Goal: Transaction & Acquisition: Purchase product/service

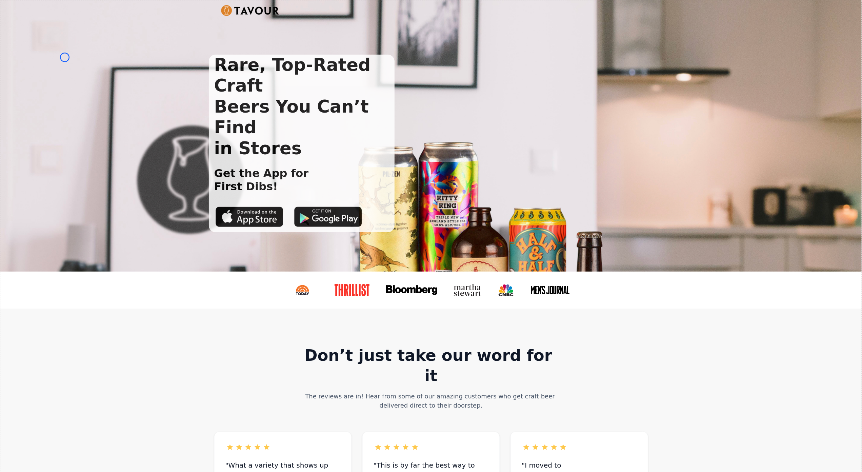
click at [65, 57] on div "Rare, Top-Rated Craft Beers You Can’t Find in Stores Get the App for First Dibs!" at bounding box center [431, 135] width 862 height 271
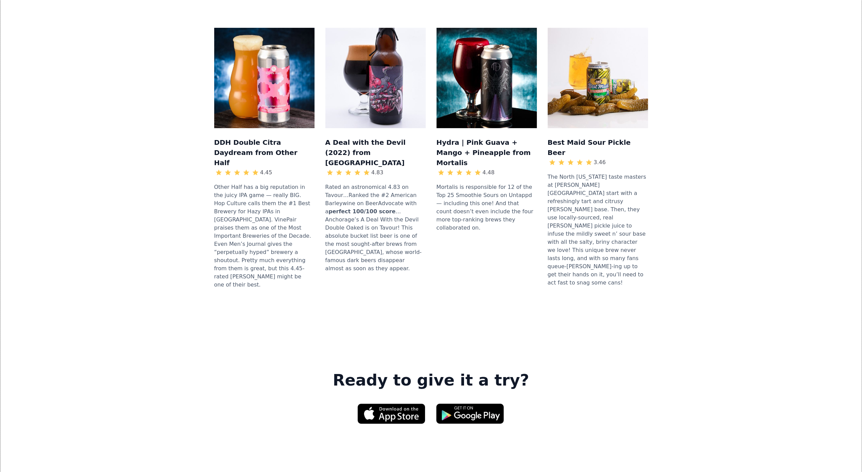
scroll to position [770, 0]
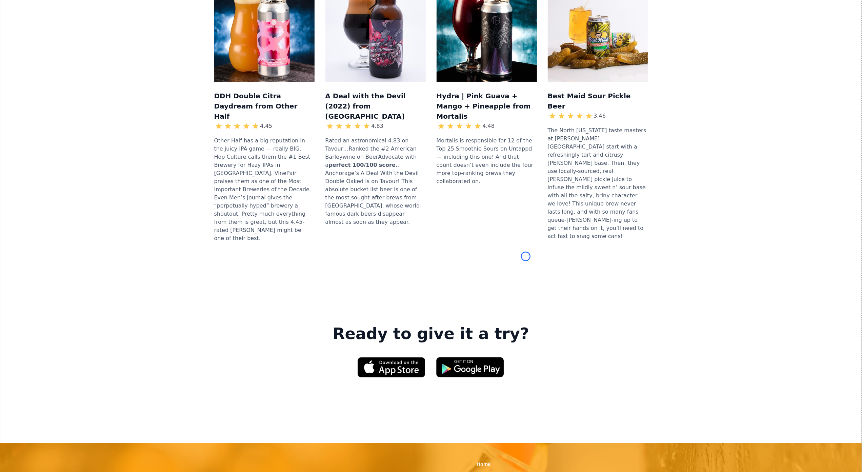
click at [65, 57] on div "DDH Double Citra Daydream from Other Half 4.45 Other Half has a big reputation …" at bounding box center [431, 115] width 840 height 311
click at [65, 49] on div "DDH Double Citra Daydream from Other Half 4.45 Other Half has a big reputation …" at bounding box center [431, 115] width 840 height 311
click at [37, 66] on div "DDH Double Citra Daydream from Other Half 4.45 Other Half has a big reputation …" at bounding box center [431, 115] width 840 height 311
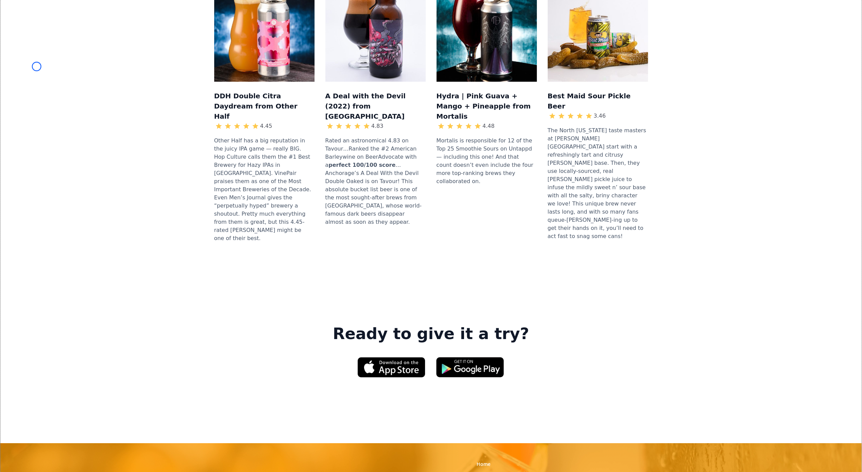
scroll to position [877, 0]
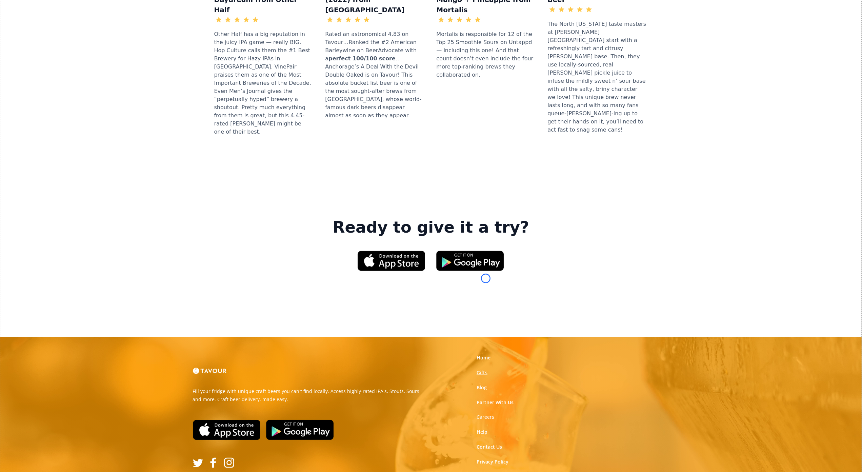
click at [486, 369] on link "Gifts" at bounding box center [482, 372] width 11 height 7
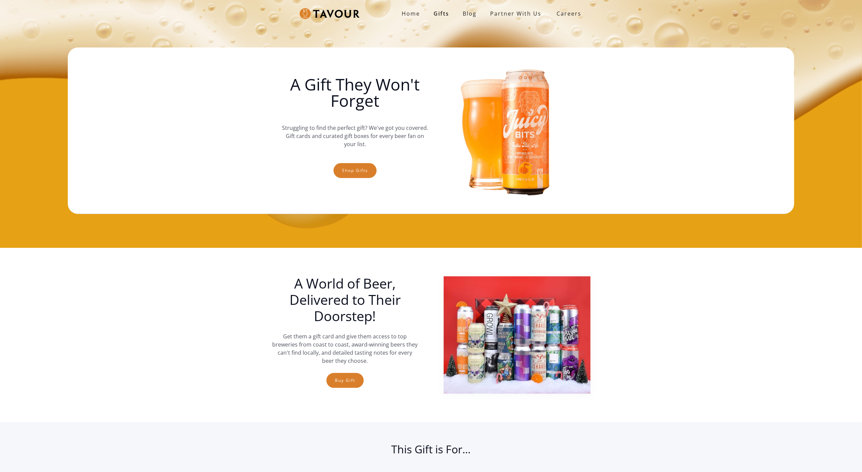
click at [486, 278] on img at bounding box center [517, 334] width 147 height 117
click at [58, 59] on div "Home Gifts Blog partner with us SIGN UP Careers A Gift They Won't Forget Strugg…" at bounding box center [431, 124] width 862 height 248
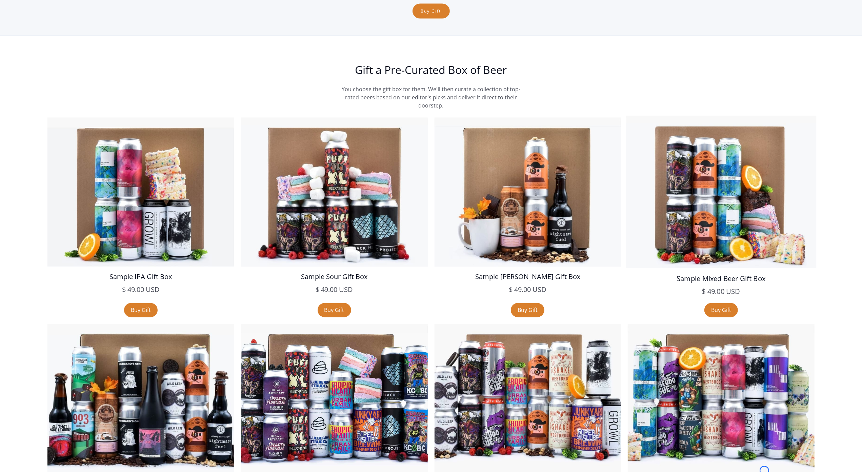
scroll to position [1127, 0]
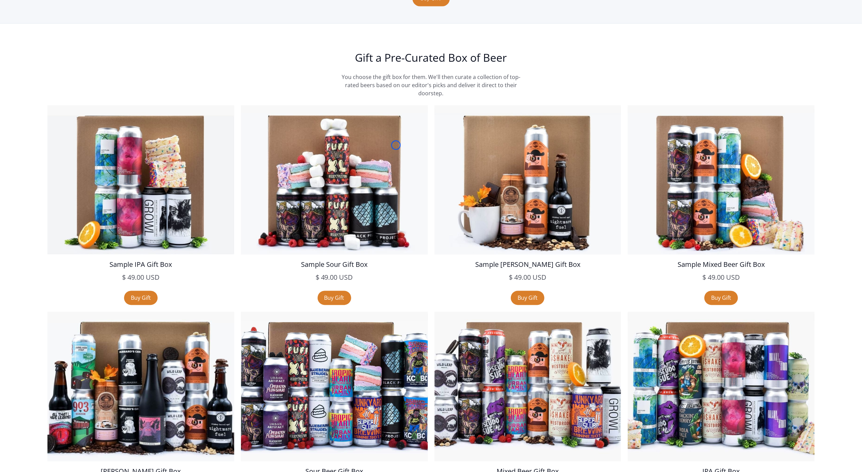
click at [58, 59] on section "Gift a Pre-Curated Box of Beer You choose the gift box for them. We'll then cur…" at bounding box center [431, 285] width 862 height 523
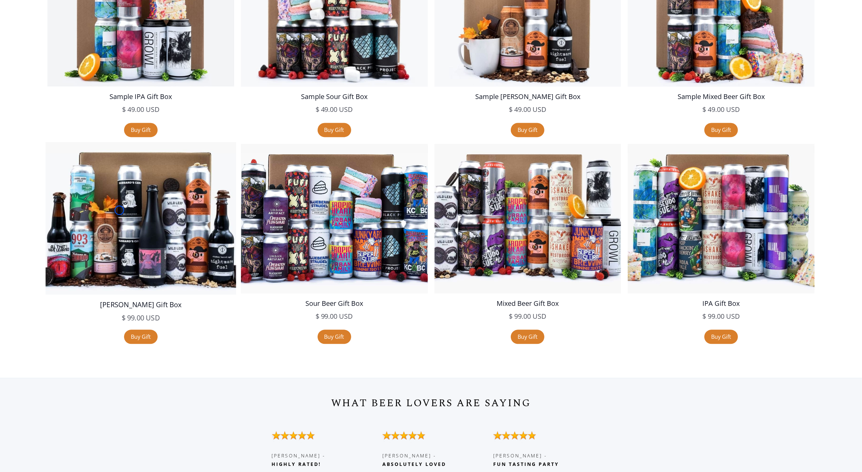
click at [119, 210] on img at bounding box center [140, 218] width 191 height 152
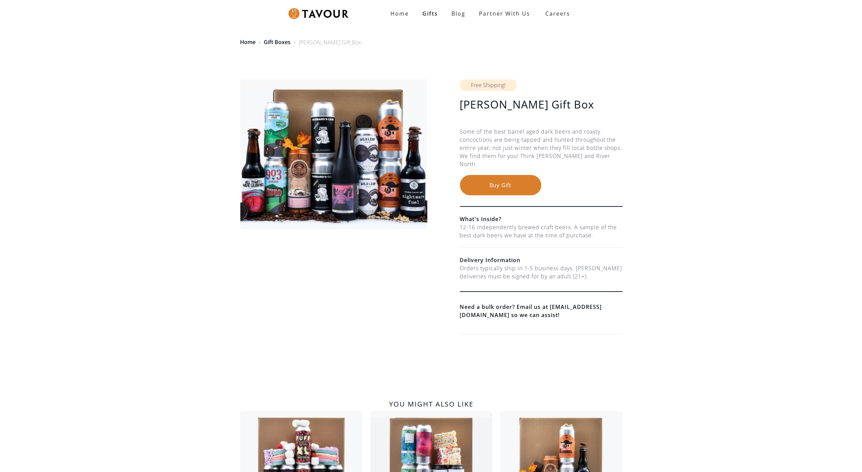
click at [119, 210] on div "Stout Gift Box $ 99.00 USD $ 99.00 USD Free Shipping! Stout Gift Box $ 99.00 US…" at bounding box center [431, 204] width 862 height 299
click at [64, 46] on div "Home Gift Boxes Stout Gift Box" at bounding box center [431, 38] width 862 height 33
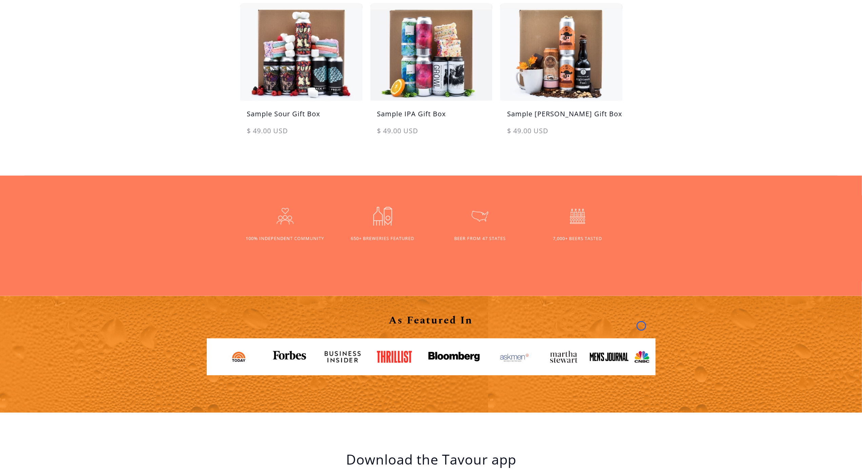
scroll to position [444, 0]
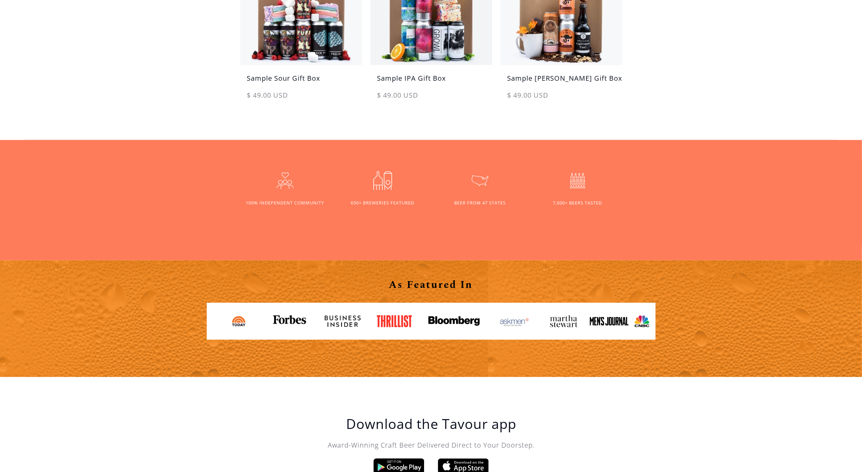
click at [64, 46] on div "You might also like Sample Sour Gift Box $ 49.00 USD $ 49.00 USD sale Sample IP…" at bounding box center [431, 24] width 862 height 229
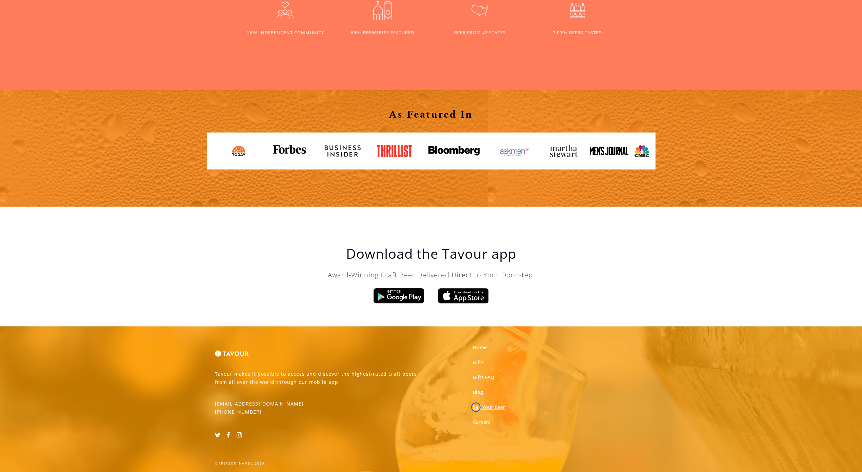
click at [476, 407] on link "Sell Your Beer" at bounding box center [489, 407] width 32 height 7
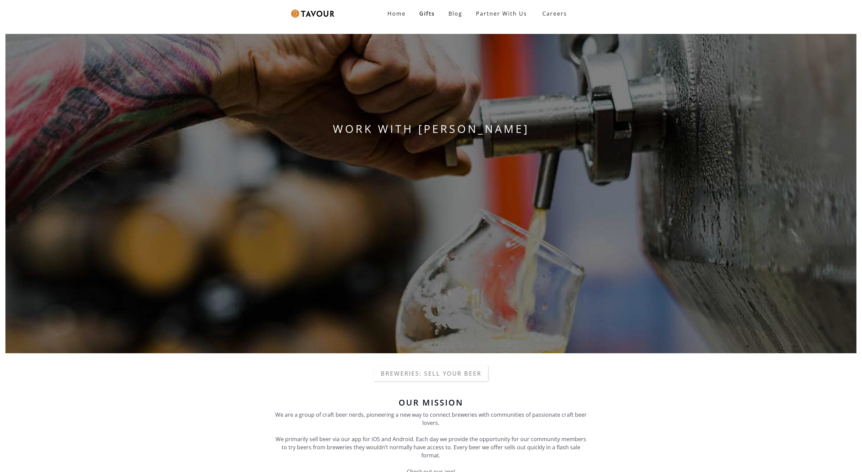
click at [476, 407] on div "Our Mission We are a group of craft beer nerds, pioneering a new way to connect…" at bounding box center [431, 439] width 319 height 89
click at [54, 37] on div "WORK WITH [PERSON_NAME]" at bounding box center [431, 193] width 862 height 330
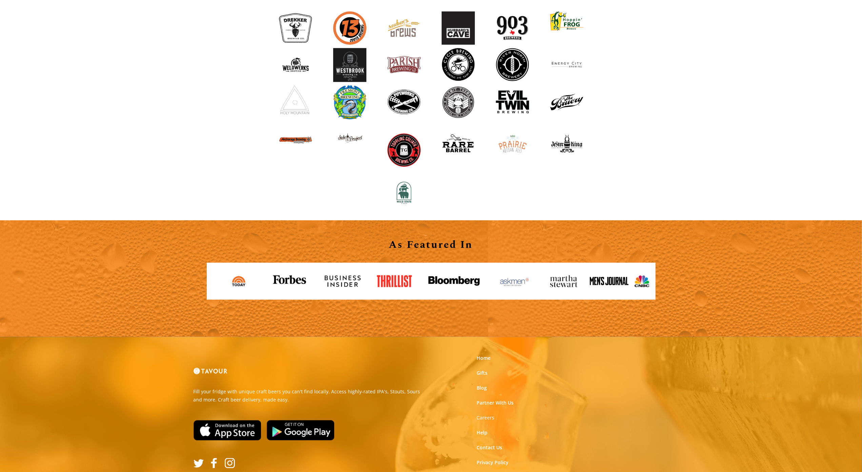
scroll to position [703, 0]
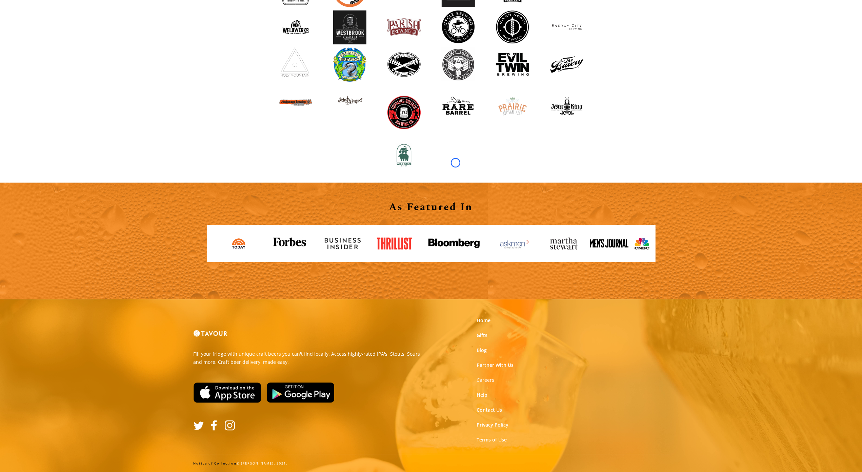
click at [54, 37] on div "Breweries We Work With" at bounding box center [431, 61] width 862 height 243
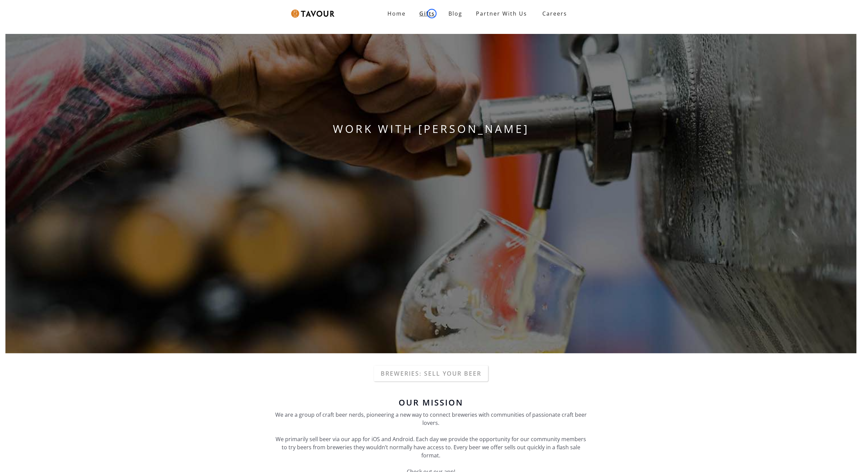
click at [432, 14] on link "Gifts" at bounding box center [427, 14] width 29 height 14
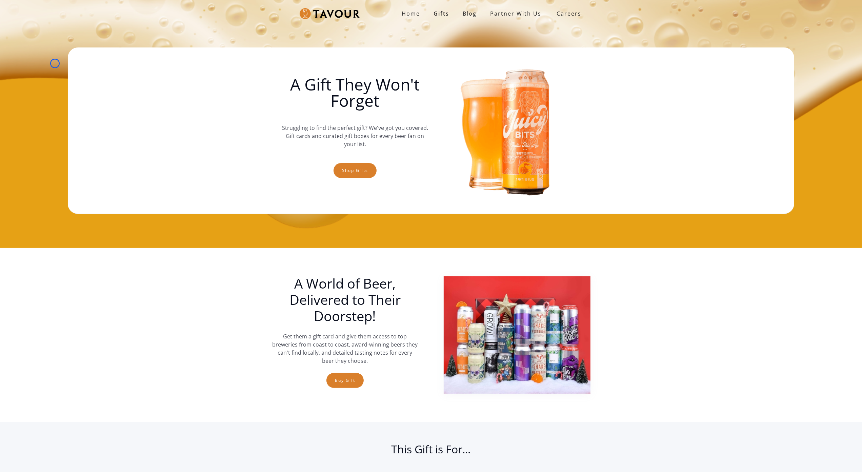
click at [55, 63] on div "Home Gifts Blog partner with us SIGN UP Careers A Gift They Won't Forget Strugg…" at bounding box center [431, 124] width 862 height 248
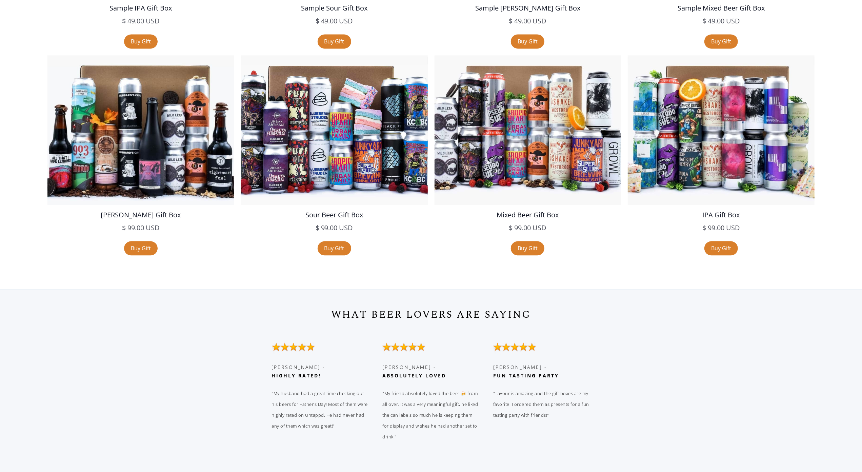
scroll to position [1422, 0]
